Goal: Navigation & Orientation: Find specific page/section

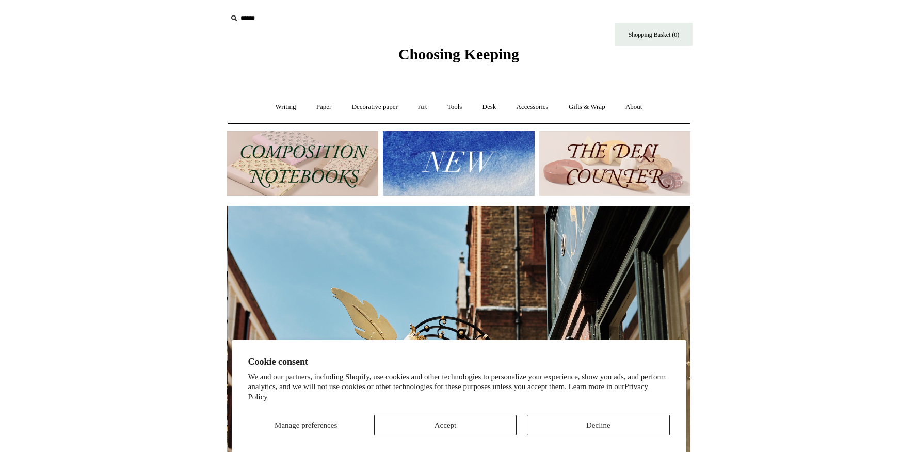
scroll to position [0, 464]
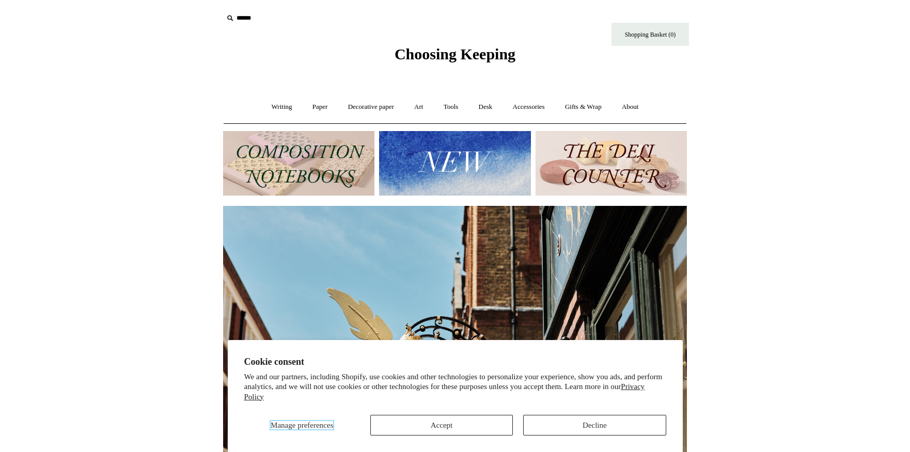
click at [274, 425] on span "Manage preferences" at bounding box center [301, 425] width 62 height 8
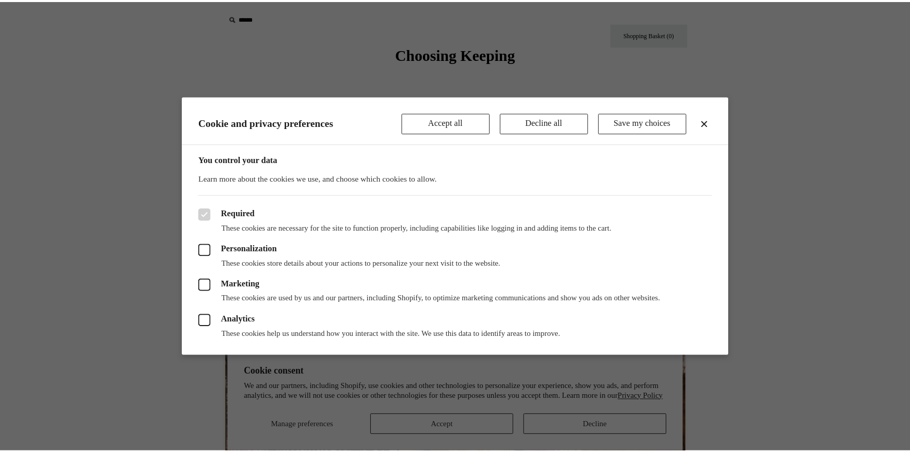
scroll to position [0, 927]
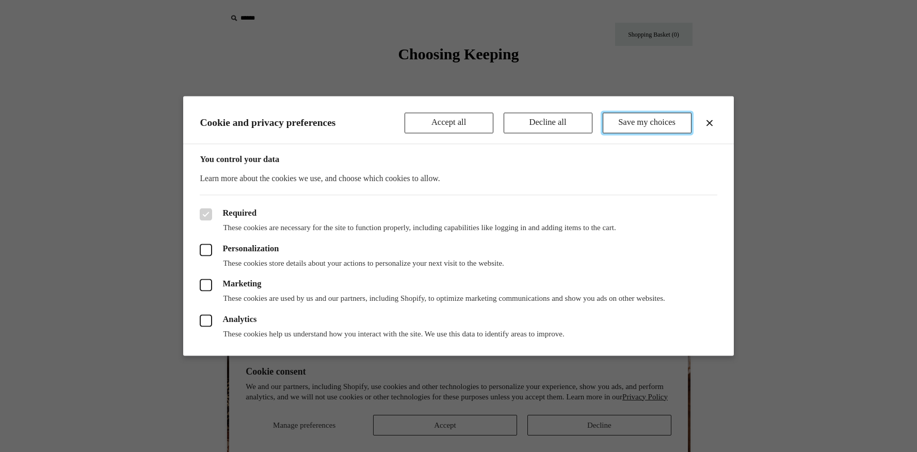
click at [646, 120] on button "Save my choices" at bounding box center [647, 123] width 89 height 21
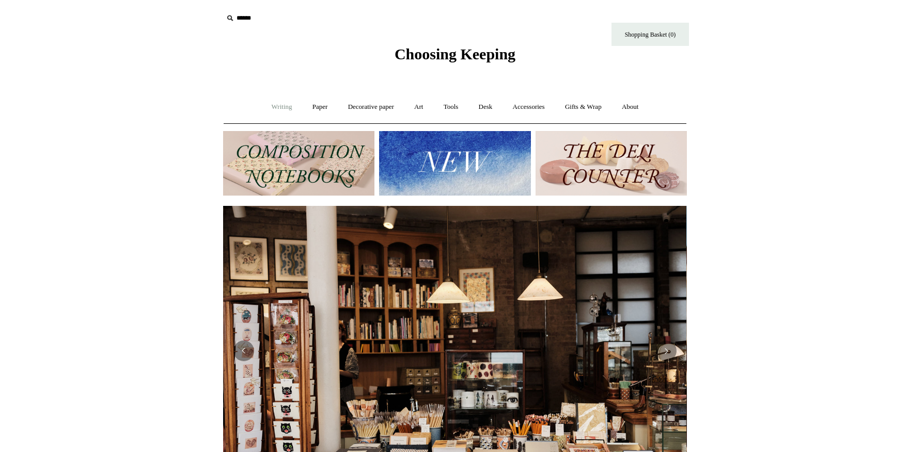
scroll to position [0, 0]
click at [279, 104] on link "Writing +" at bounding box center [281, 106] width 39 height 27
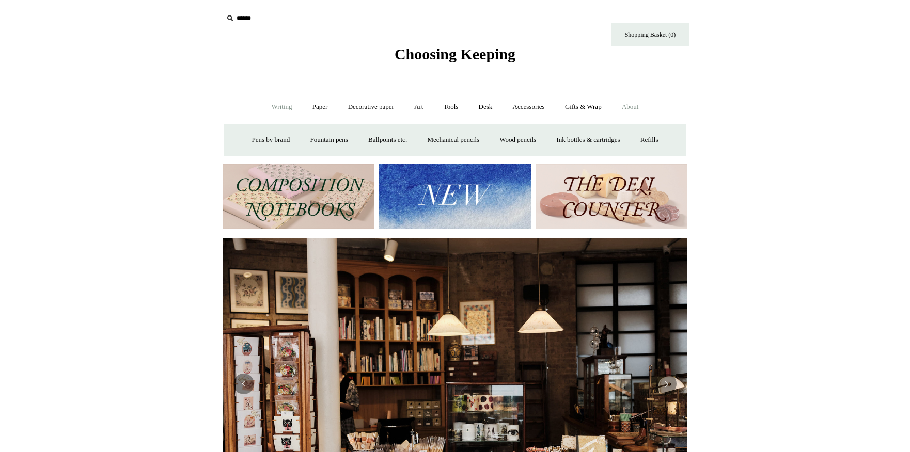
click at [642, 104] on link "About +" at bounding box center [630, 106] width 36 height 27
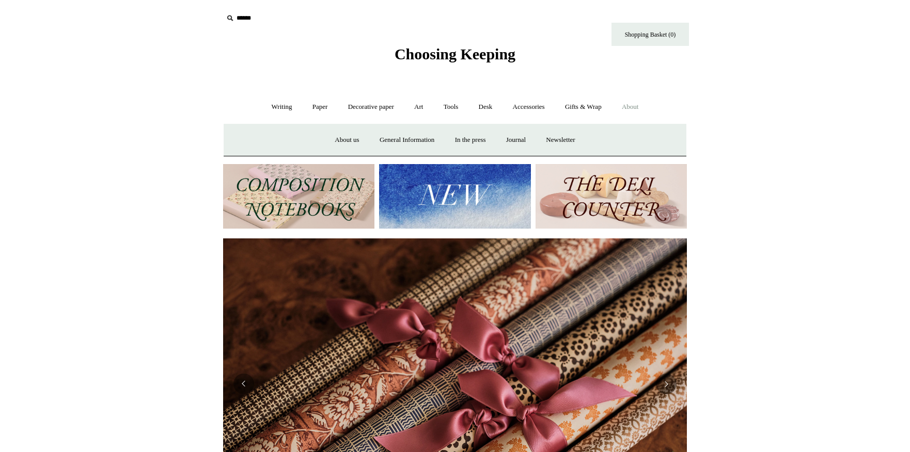
click at [638, 105] on link "About -" at bounding box center [630, 106] width 36 height 27
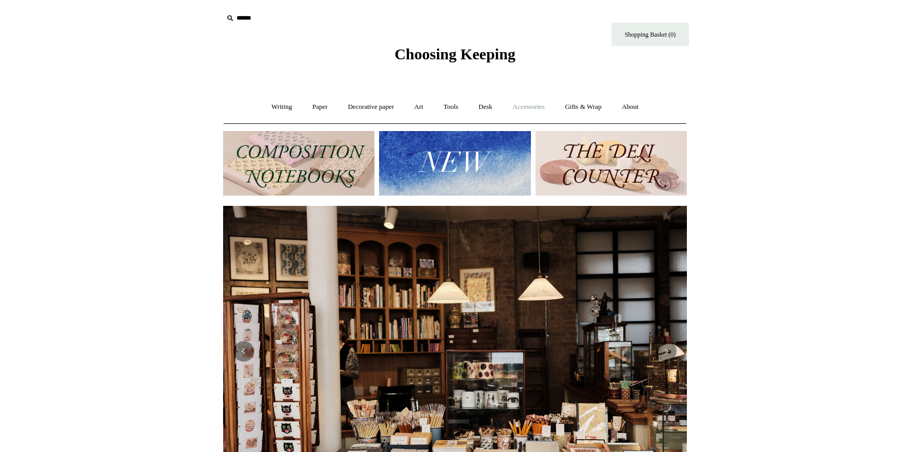
click at [533, 105] on link "Accessories +" at bounding box center [528, 106] width 51 height 27
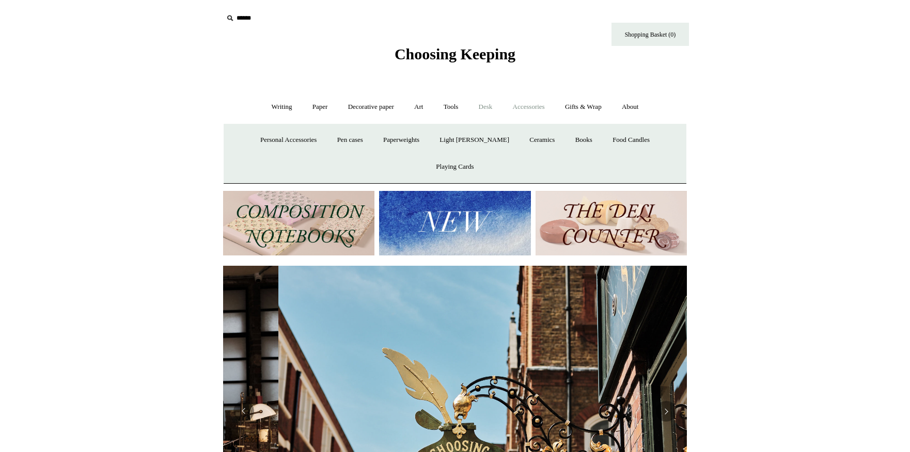
click at [486, 108] on link "Desk +" at bounding box center [485, 106] width 33 height 27
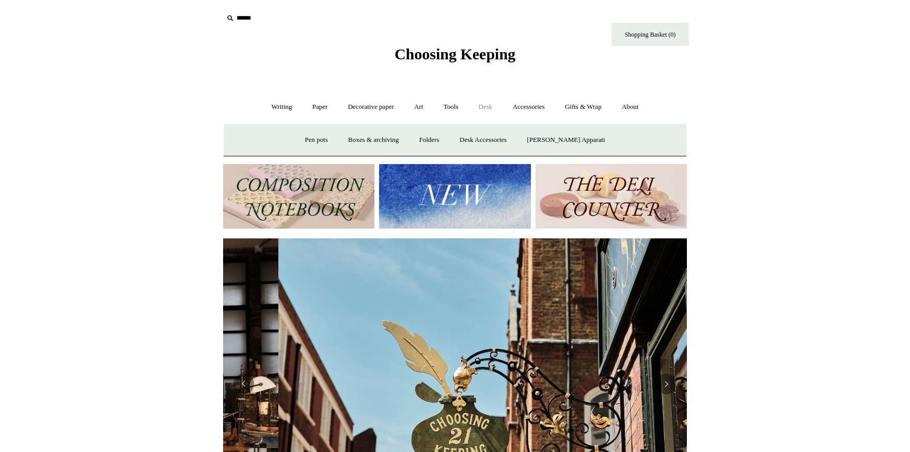
scroll to position [0, 464]
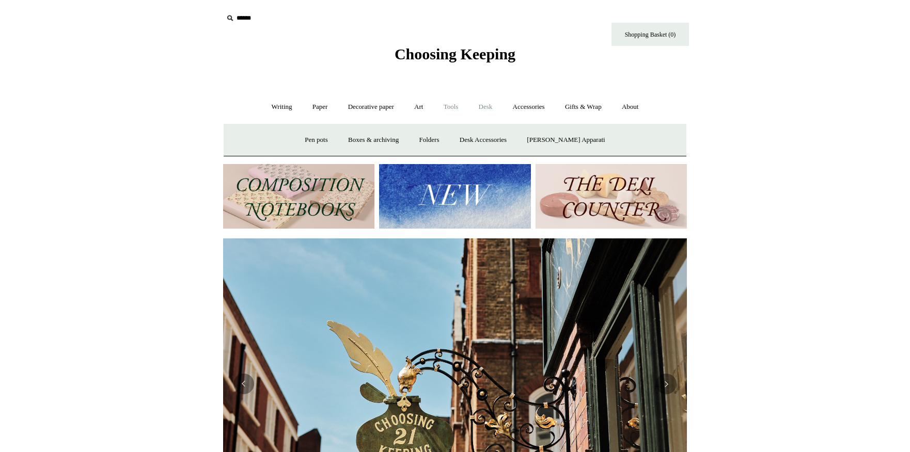
click at [452, 106] on link "Tools +" at bounding box center [451, 106] width 34 height 27
click at [419, 104] on link "Art +" at bounding box center [418, 106] width 27 height 27
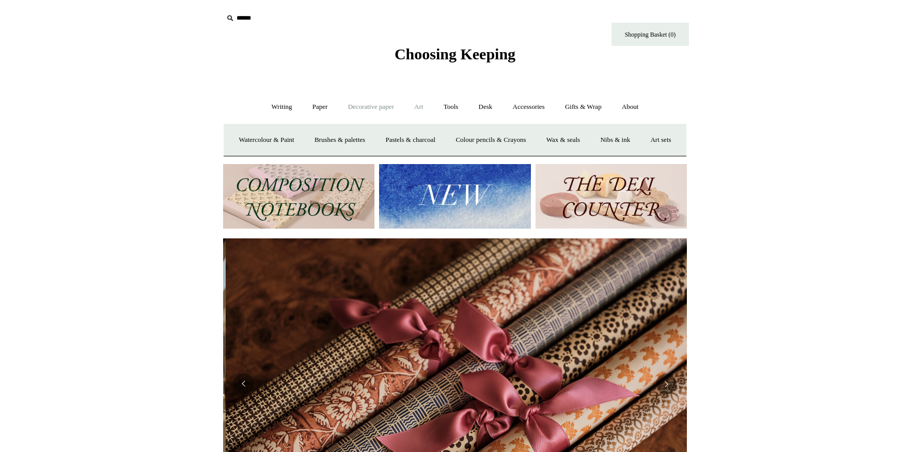
scroll to position [0, 927]
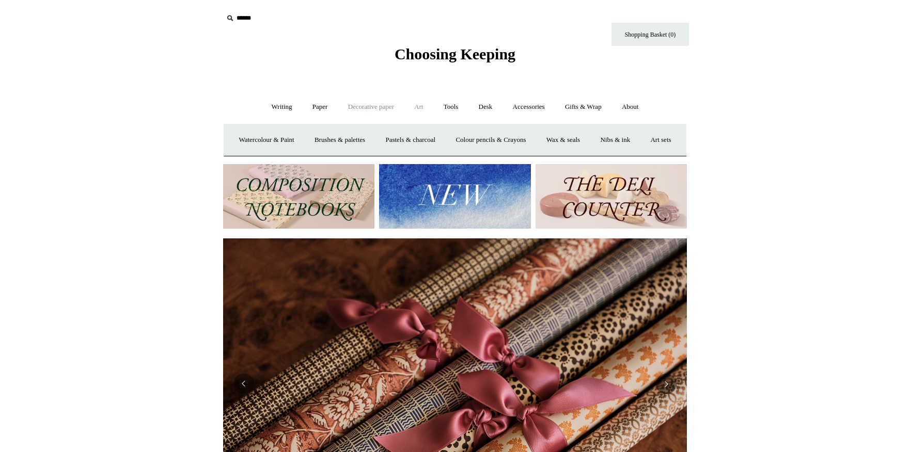
click at [375, 106] on link "Decorative paper +" at bounding box center [371, 106] width 65 height 27
click at [311, 108] on link "Paper +" at bounding box center [320, 106] width 34 height 27
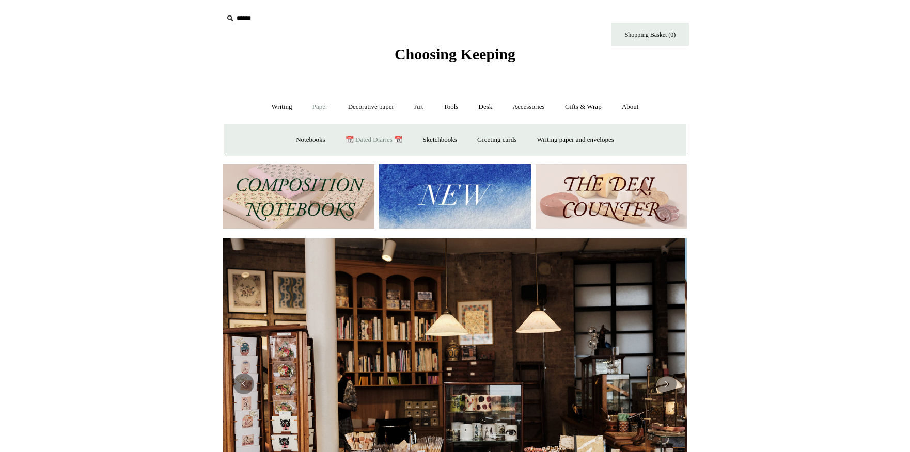
scroll to position [0, 0]
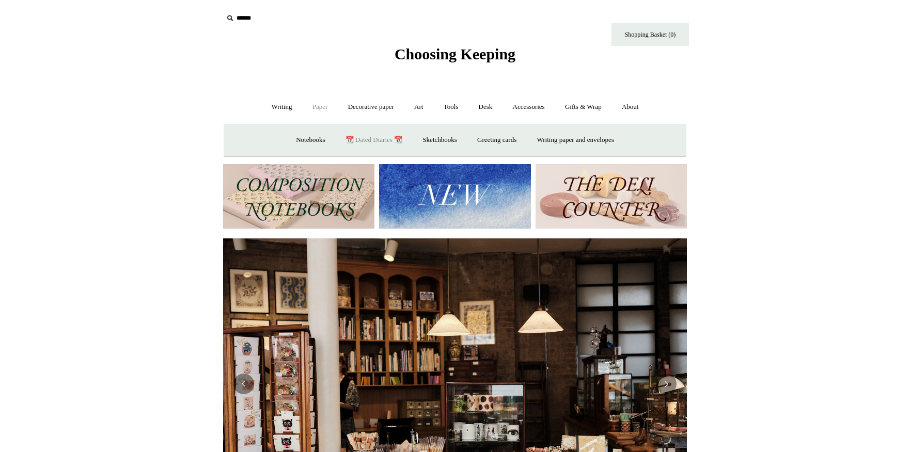
click at [351, 138] on link "📆 Dated Diaries 📆" at bounding box center [373, 139] width 75 height 27
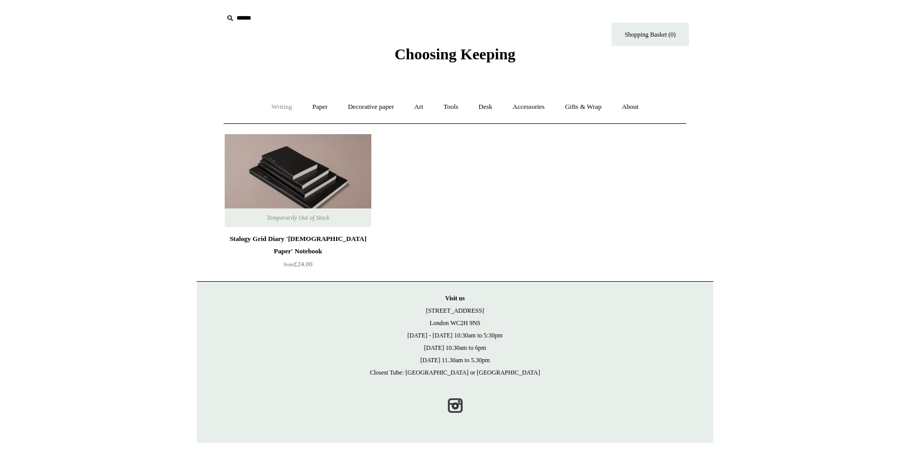
click at [280, 103] on link "Writing +" at bounding box center [281, 106] width 39 height 27
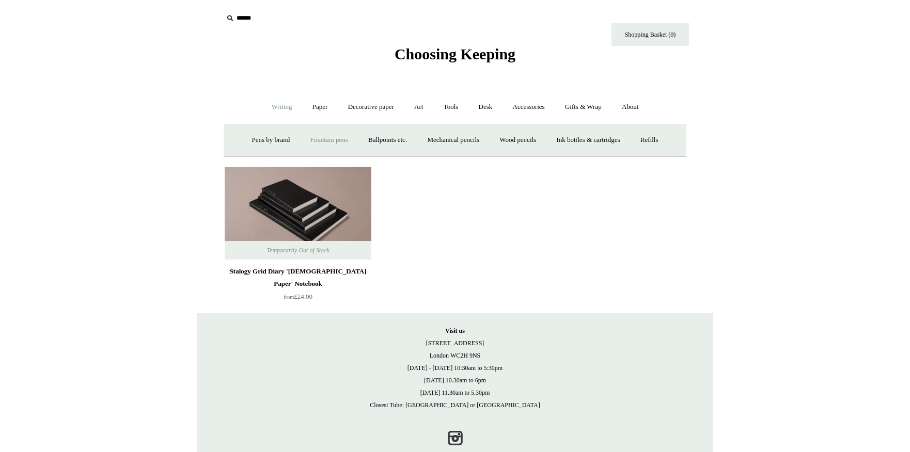
click at [320, 139] on link "Fountain pens +" at bounding box center [328, 139] width 56 height 27
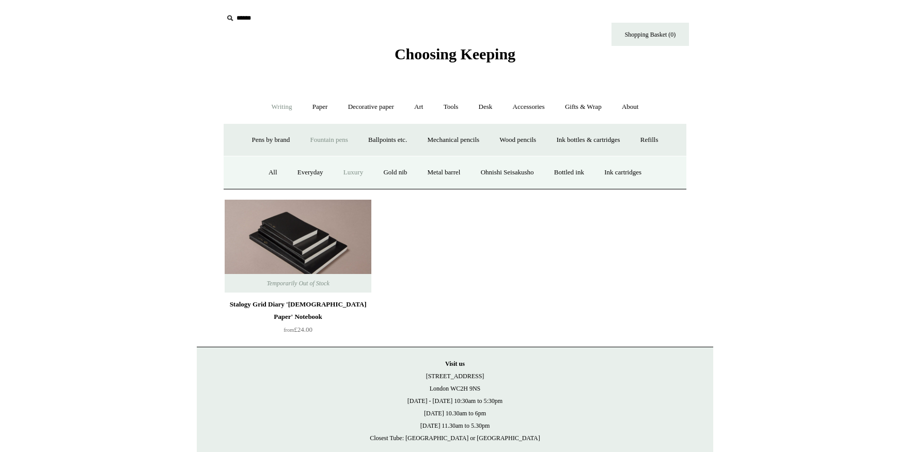
click at [348, 173] on link "Luxury" at bounding box center [353, 172] width 38 height 27
